Goal: Task Accomplishment & Management: Use online tool/utility

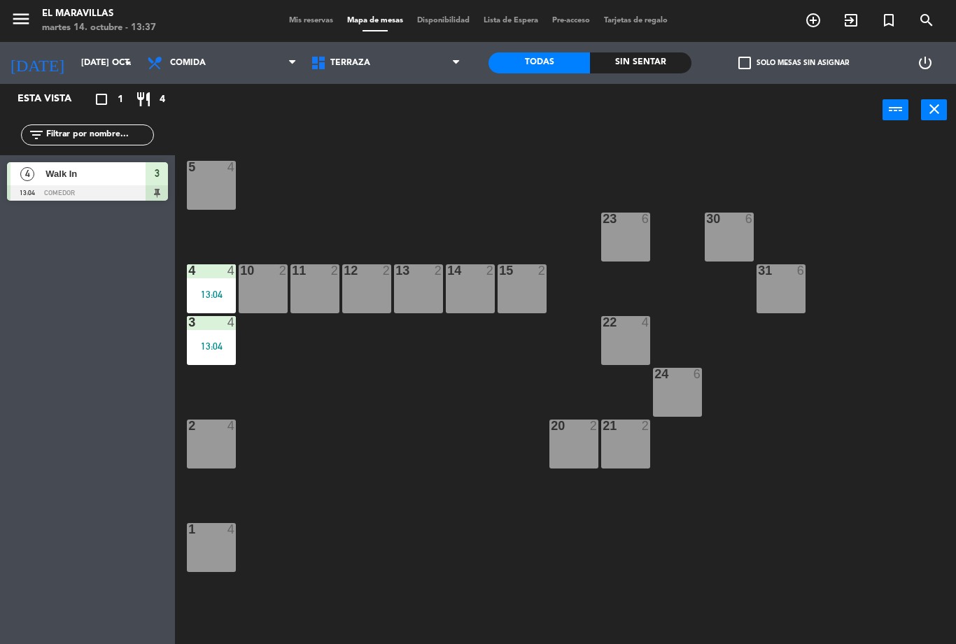
click at [421, 69] on span "Terraza" at bounding box center [386, 63] width 164 height 31
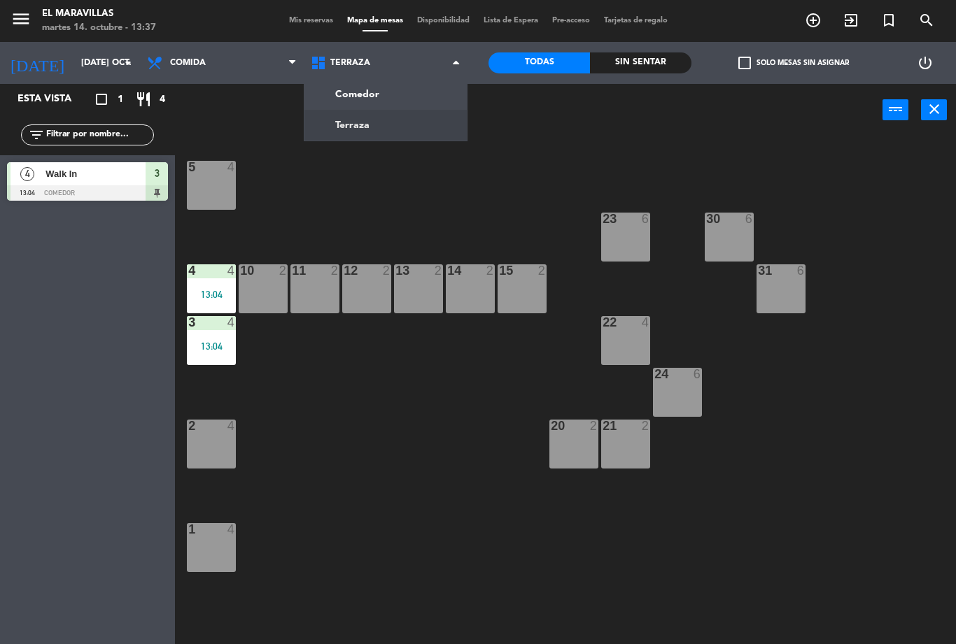
click at [409, 125] on ng-component "menu El Maravillas martes 14. octubre - 13:37 Mis reservas Mapa de mesas Dispon…" at bounding box center [478, 322] width 956 height 644
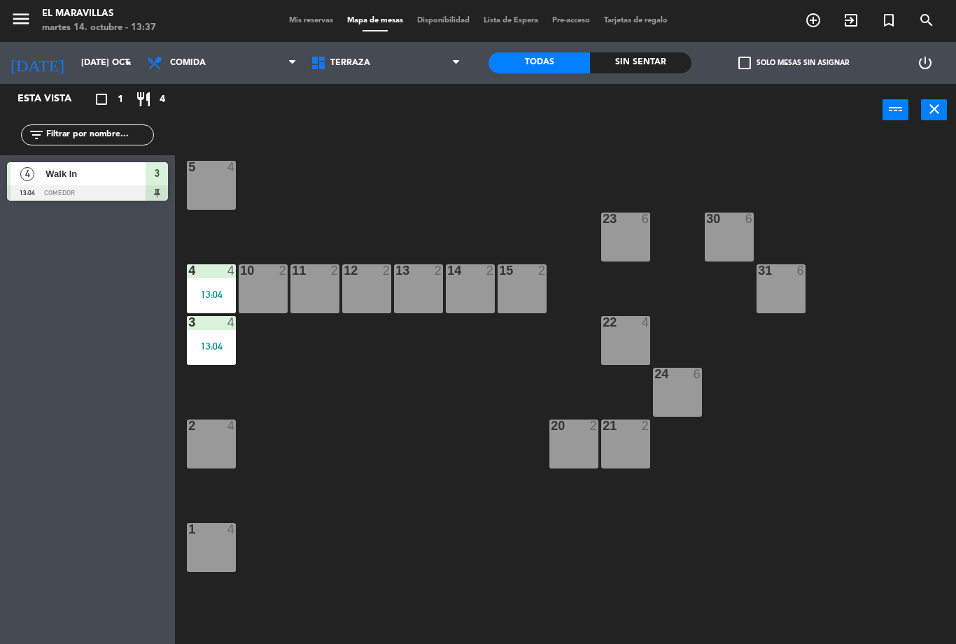
click at [445, 60] on span "Terraza" at bounding box center [386, 63] width 164 height 31
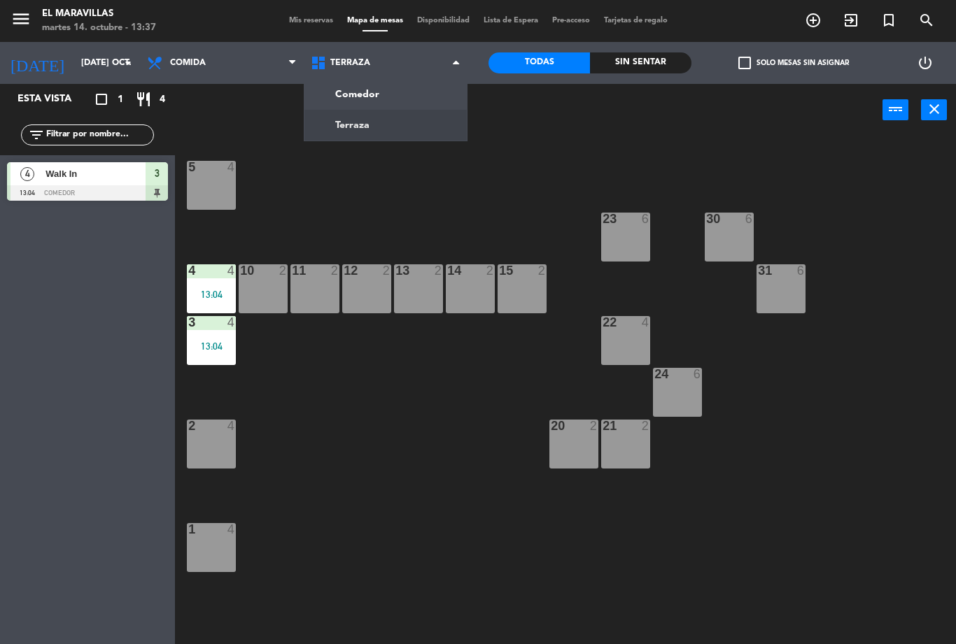
click at [424, 87] on ng-component "menu El Maravillas martes 14. octubre - 13:37 Mis reservas Mapa de mesas Dispon…" at bounding box center [478, 322] width 956 height 644
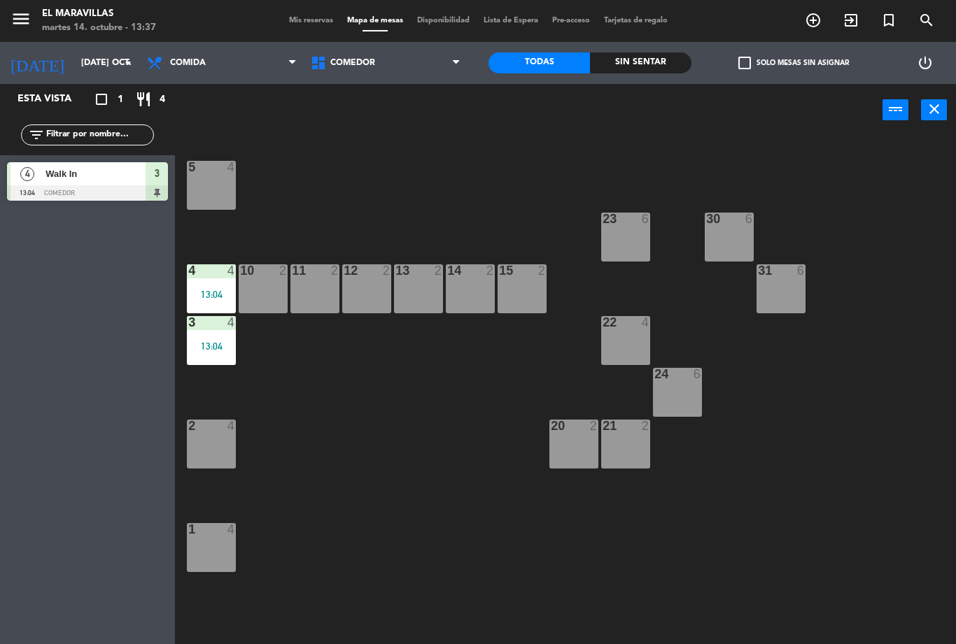
click at [441, 61] on span "Comedor" at bounding box center [386, 63] width 164 height 31
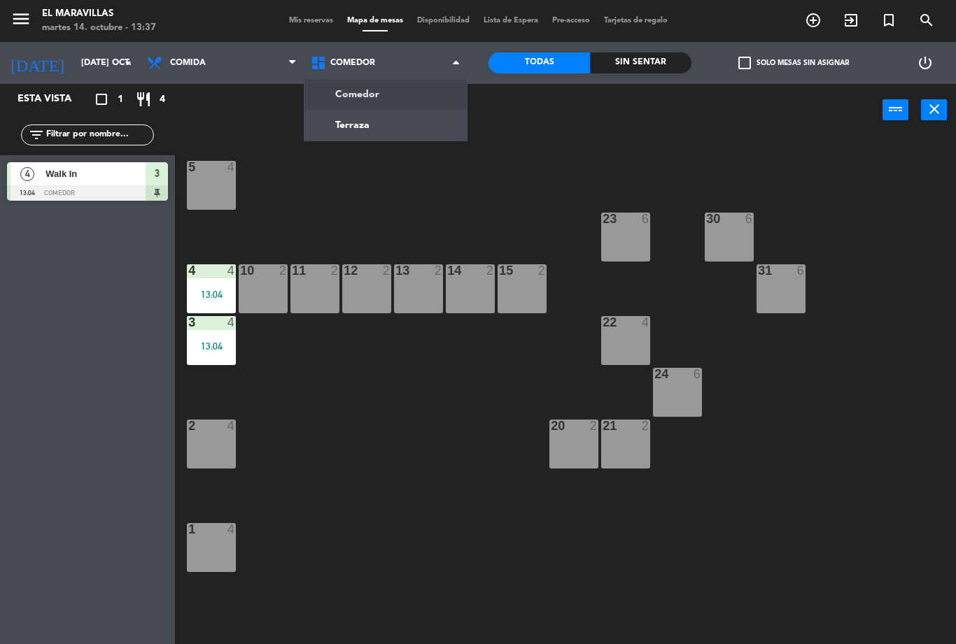
click at [423, 122] on ng-component "menu El Maravillas martes 14. octubre - 13:37 Mis reservas Mapa de mesas Dispon…" at bounding box center [478, 322] width 956 height 644
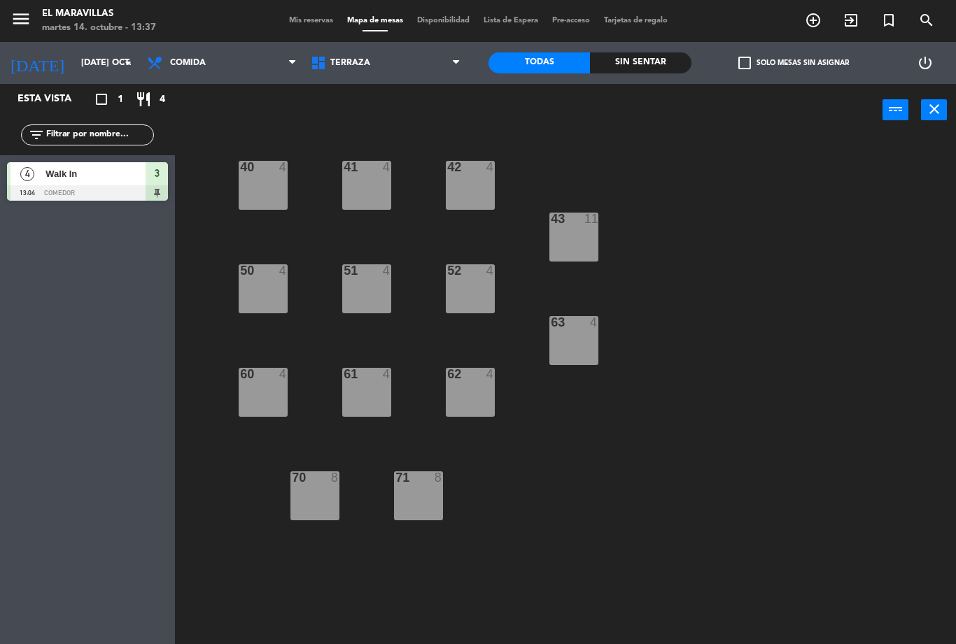
click at [472, 397] on div "62 4" at bounding box center [470, 392] width 49 height 49
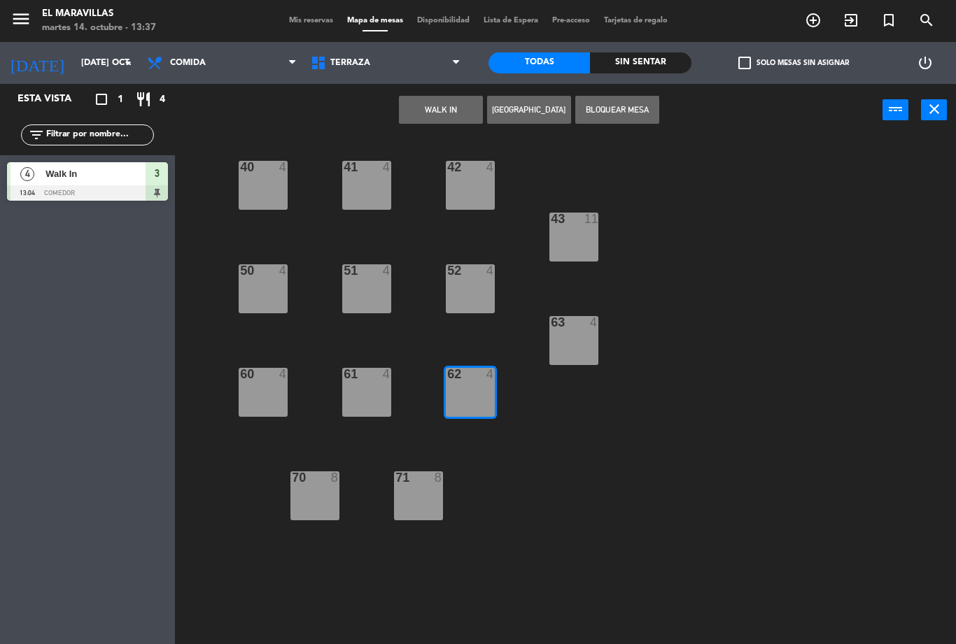
click at [450, 113] on button "WALK IN" at bounding box center [441, 110] width 84 height 28
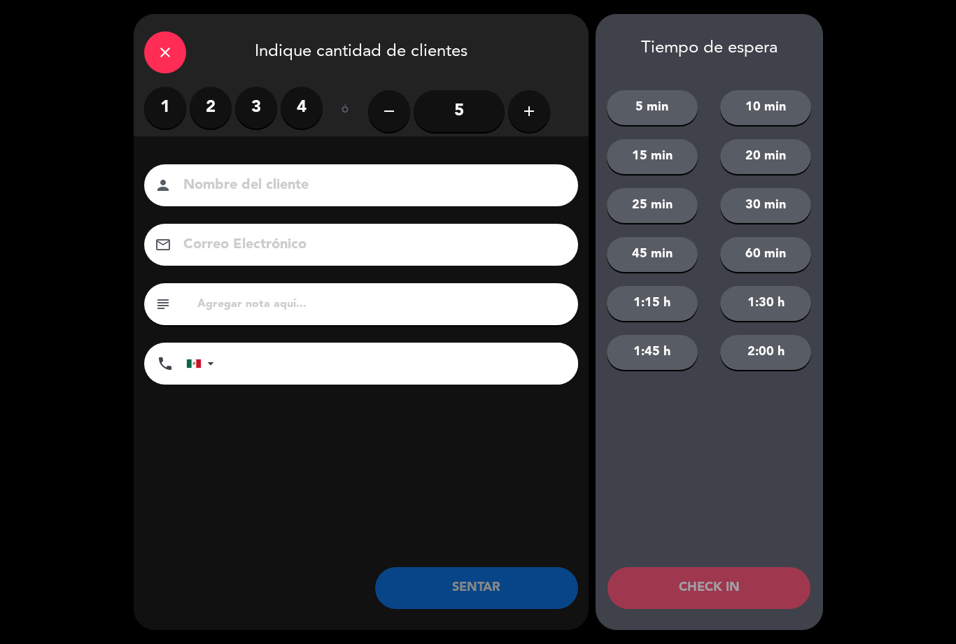
click at [254, 112] on label "3" at bounding box center [256, 108] width 42 height 42
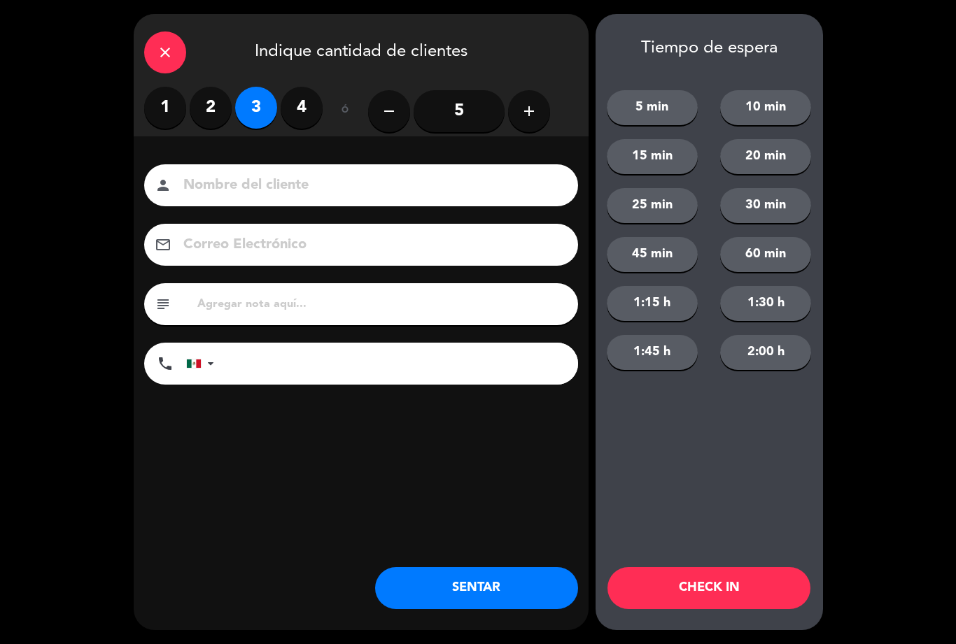
click at [525, 582] on button "SENTAR" at bounding box center [476, 588] width 203 height 42
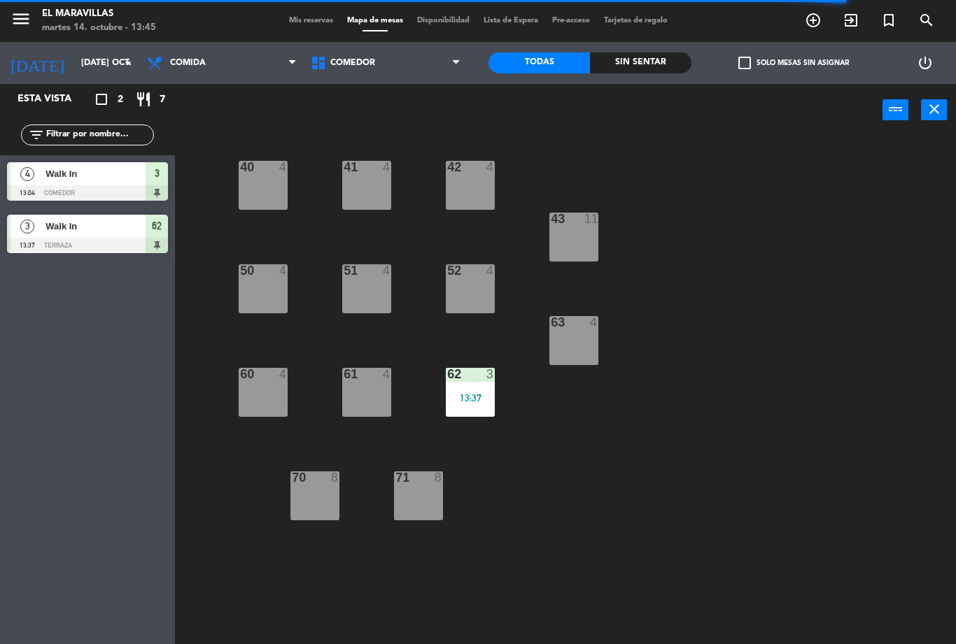
click at [385, 61] on span "Comedor" at bounding box center [386, 63] width 164 height 31
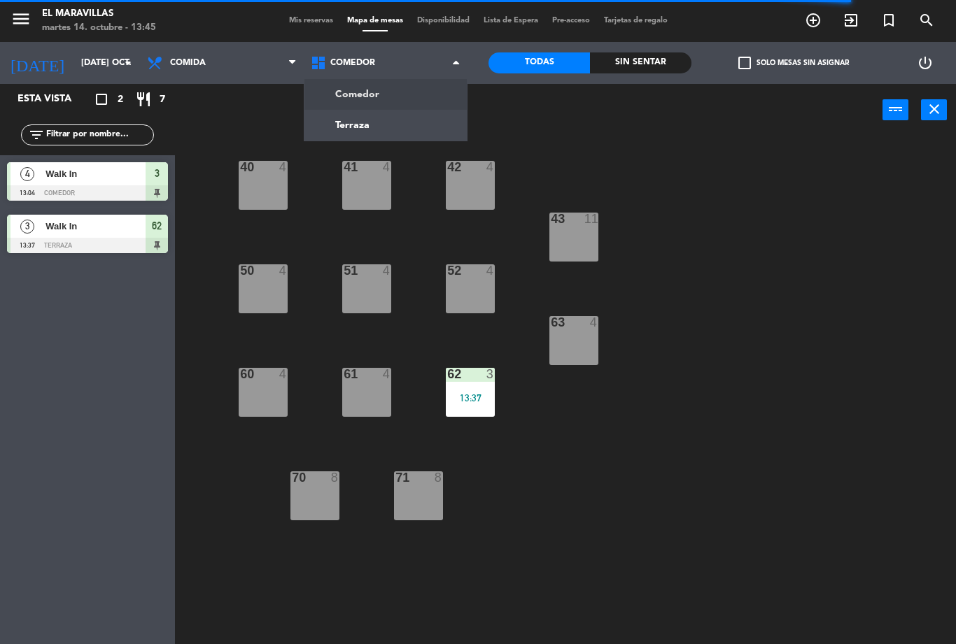
click at [426, 93] on ng-component "menu El Maravillas martes 14. octubre - 13:45 Mis reservas Mapa de mesas Dispon…" at bounding box center [478, 322] width 956 height 644
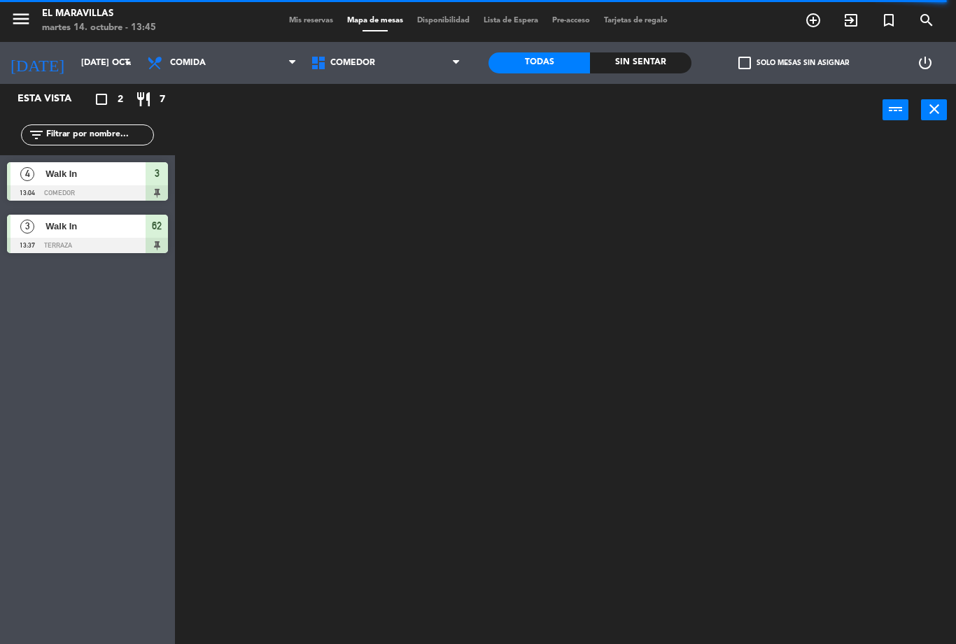
click at [125, 190] on div at bounding box center [87, 192] width 161 height 15
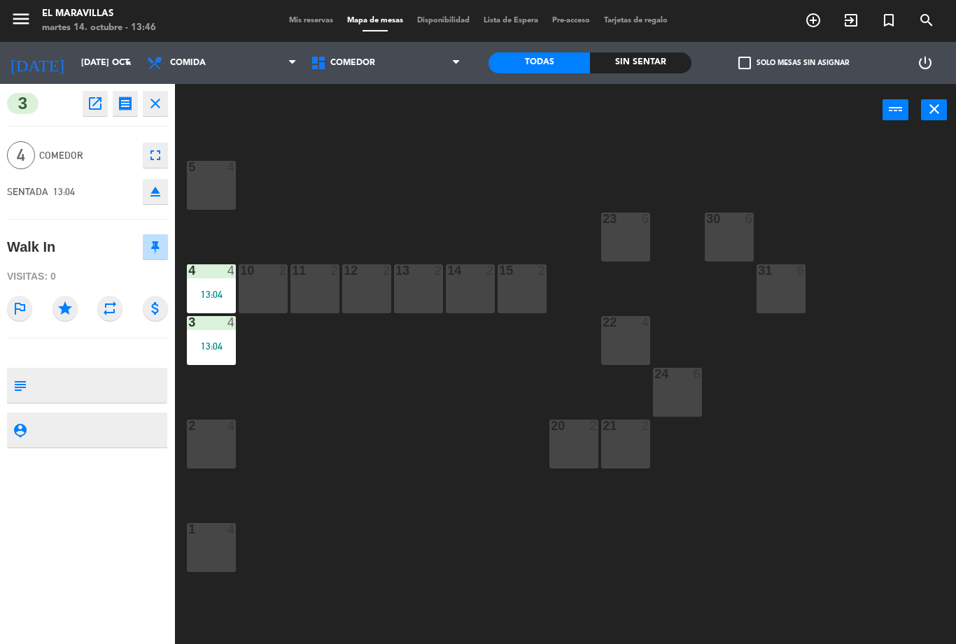
click at [232, 285] on div "4 4 13:04" at bounding box center [211, 288] width 49 height 49
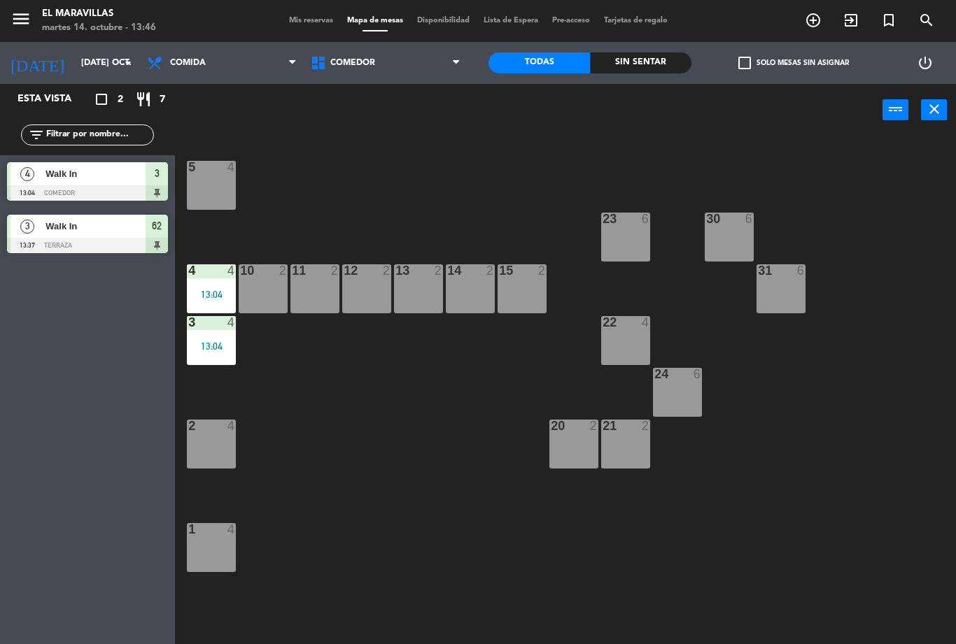
click at [227, 365] on div "3 4 13:04" at bounding box center [211, 340] width 49 height 49
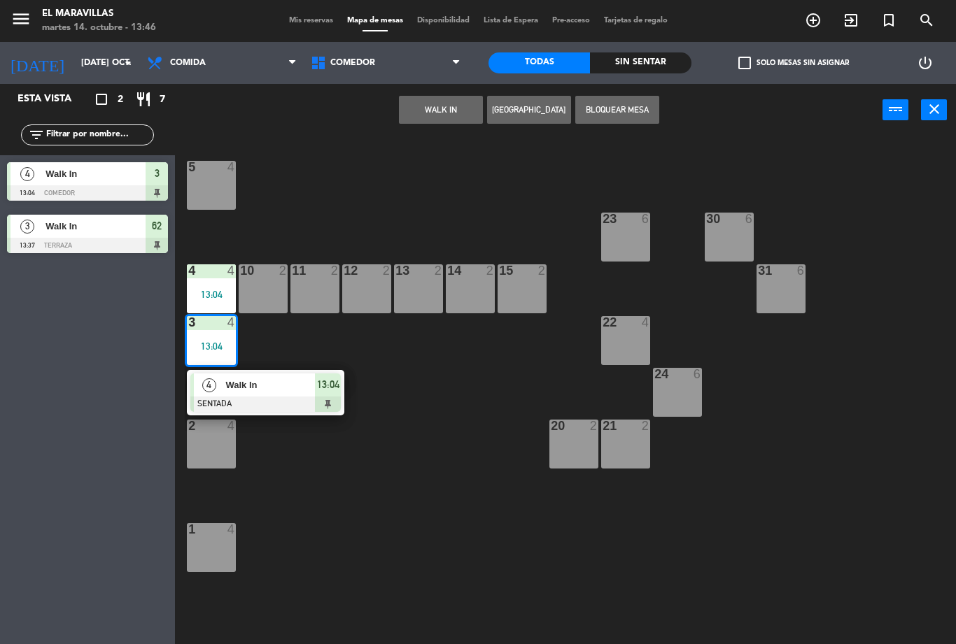
click at [330, 403] on div at bounding box center [265, 404] width 150 height 15
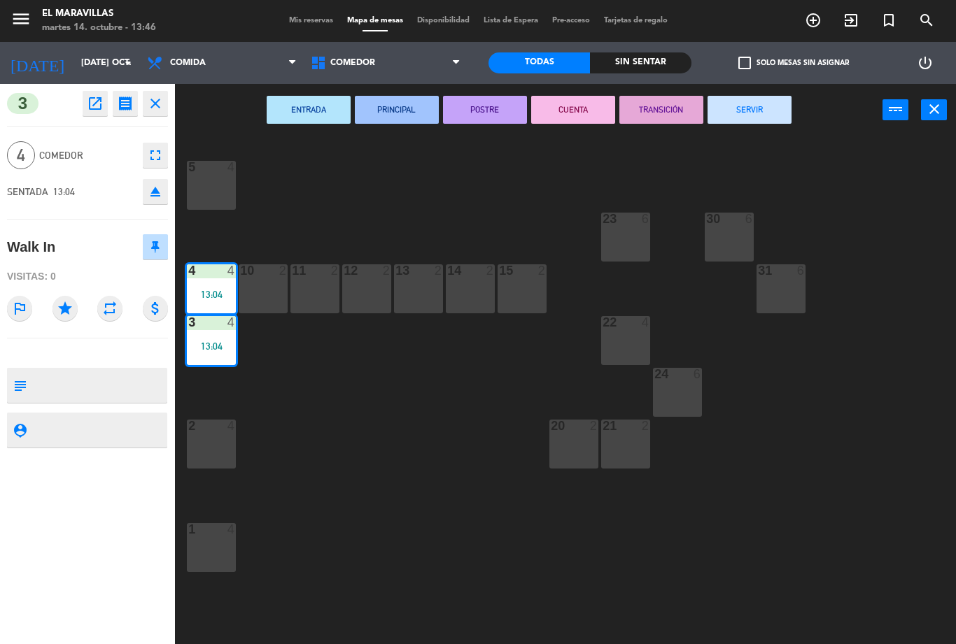
click at [751, 120] on button "SERVIR" at bounding box center [749, 110] width 84 height 28
